Goal: Transaction & Acquisition: Purchase product/service

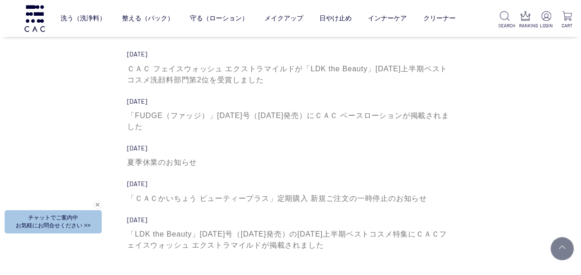
scroll to position [2729, 0]
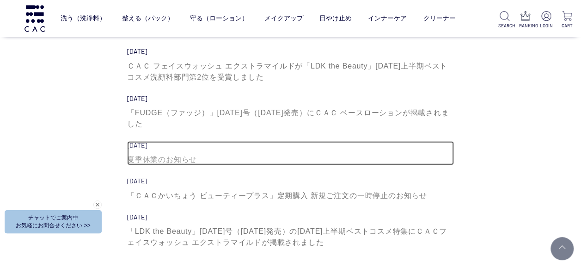
click at [171, 154] on div "夏季休業のお知らせ" at bounding box center [290, 159] width 327 height 11
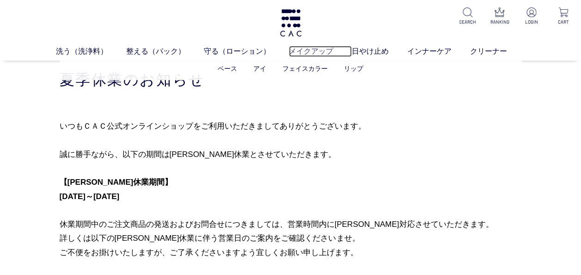
click at [318, 52] on link "メイクアップ" at bounding box center [320, 51] width 63 height 11
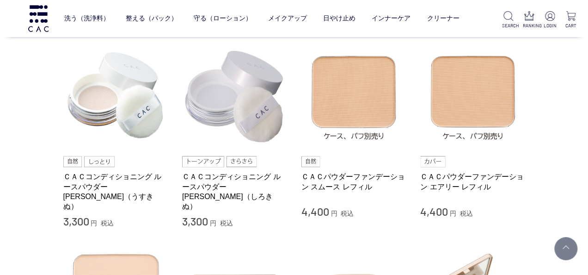
scroll to position [185, 0]
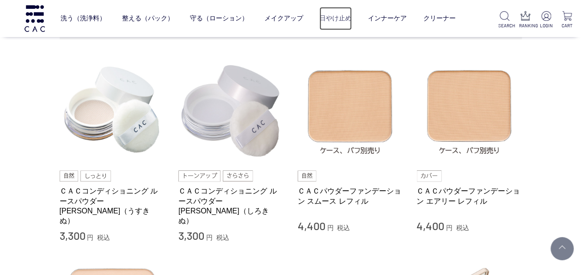
click at [341, 20] on link "日やけ止め" at bounding box center [336, 18] width 32 height 23
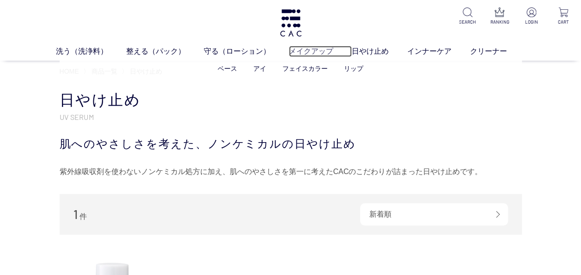
click at [311, 53] on link "メイクアップ" at bounding box center [320, 51] width 63 height 11
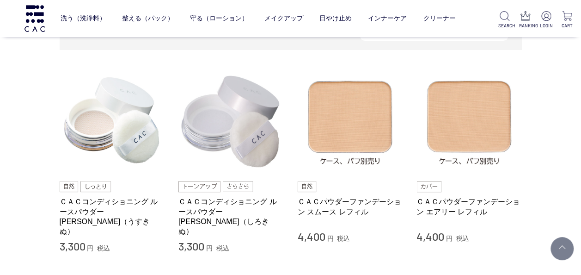
scroll to position [231, 0]
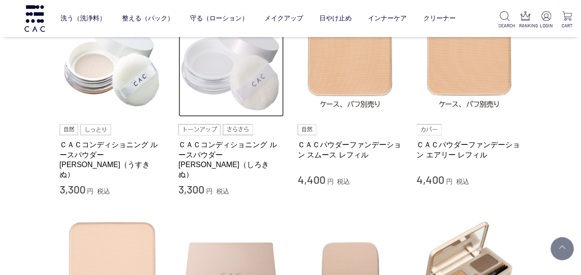
click at [233, 94] on img at bounding box center [231, 64] width 105 height 105
